Goal: Information Seeking & Learning: Learn about a topic

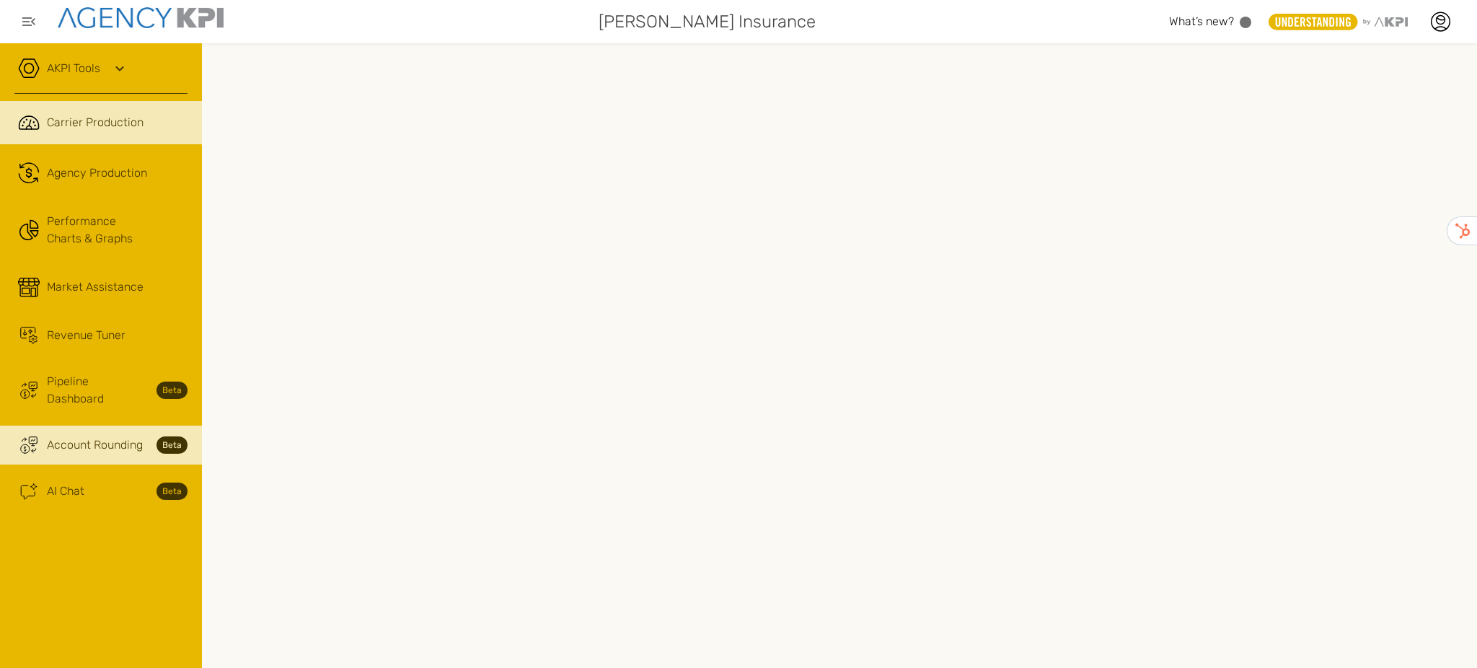
click at [98, 110] on link ".cls-1{fill:none;stroke:#221f20;stroke-linecap:round;stroke-linejoin:round;stro…" at bounding box center [101, 122] width 202 height 43
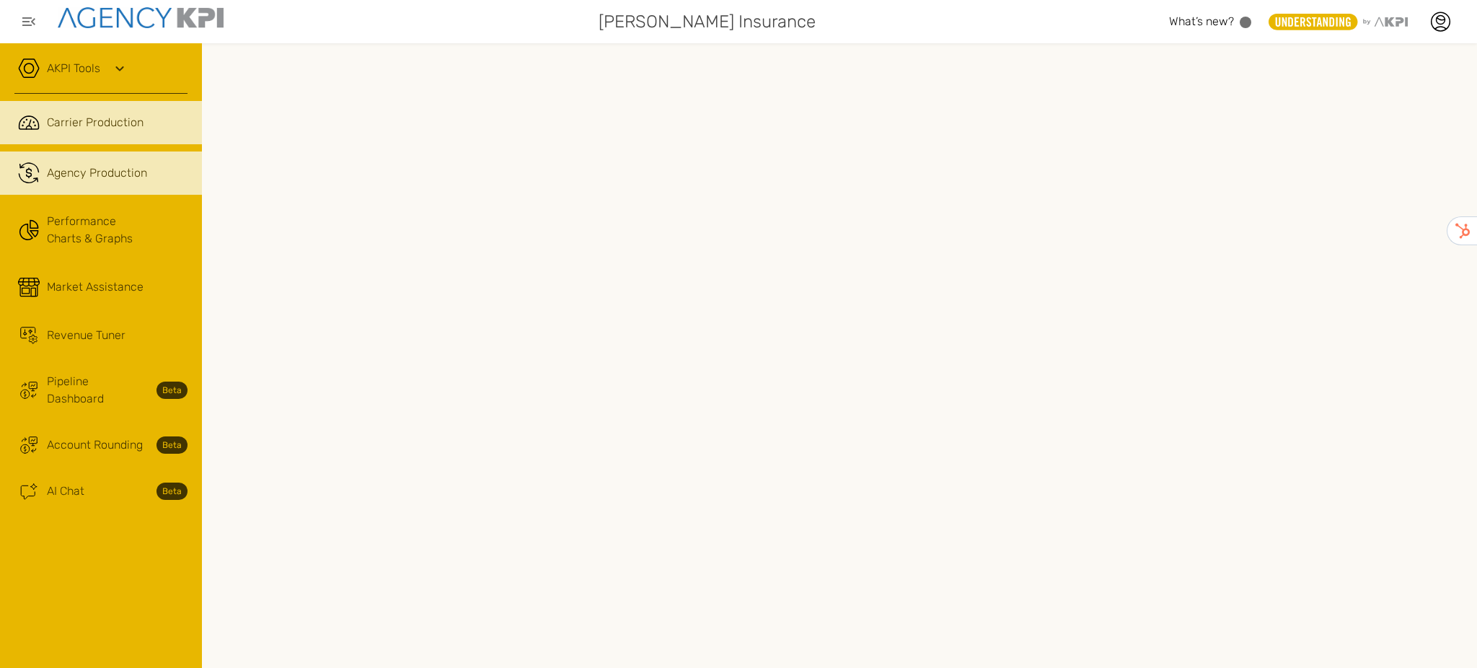
click at [64, 162] on link ".cls-1{fill:none;stroke:#221f20;stroke-linecap:round;stroke-linejoin:round;stro…" at bounding box center [101, 172] width 202 height 43
click at [102, 121] on span "Carrier Production" at bounding box center [95, 122] width 97 height 17
drag, startPoint x: 137, startPoint y: 165, endPoint x: 443, endPoint y: 186, distance: 307.2
click at [137, 165] on span "Agency Production" at bounding box center [97, 172] width 100 height 17
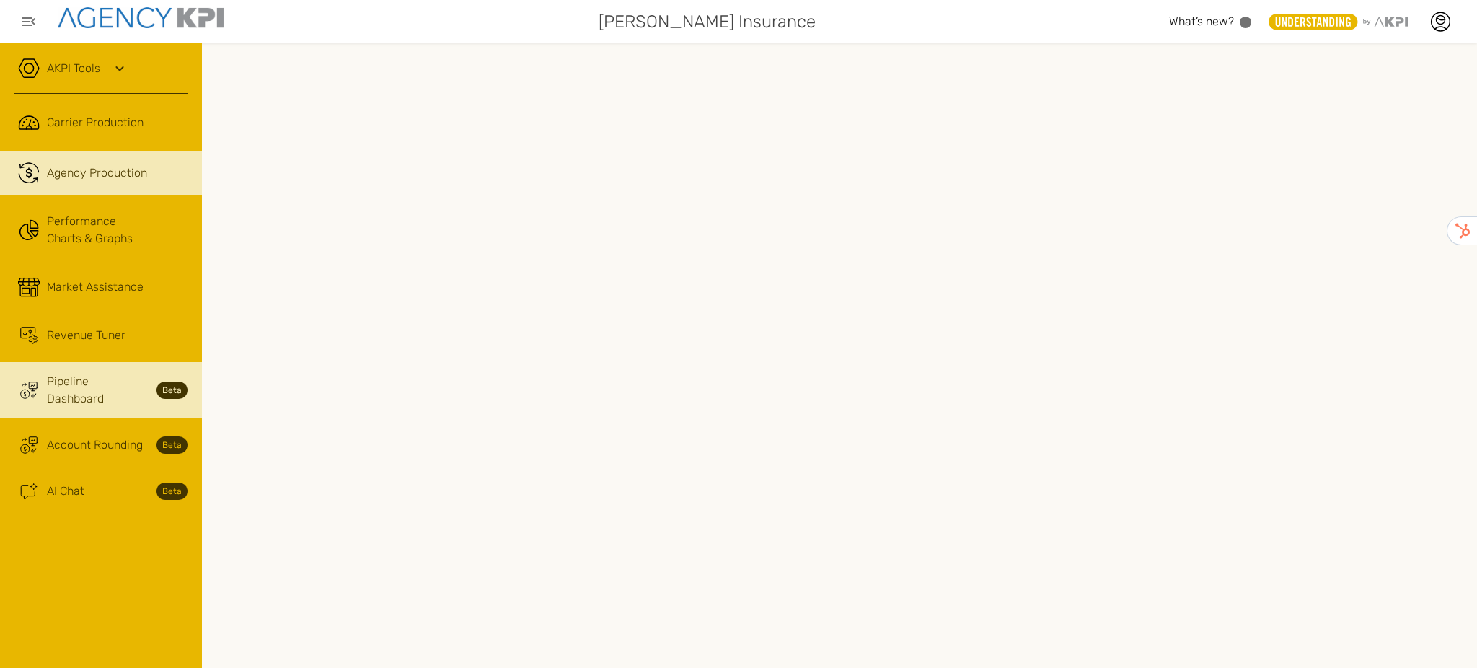
click at [87, 380] on span "Pipeline Dashboard" at bounding box center [97, 390] width 101 height 35
